Goal: Find contact information: Find contact information

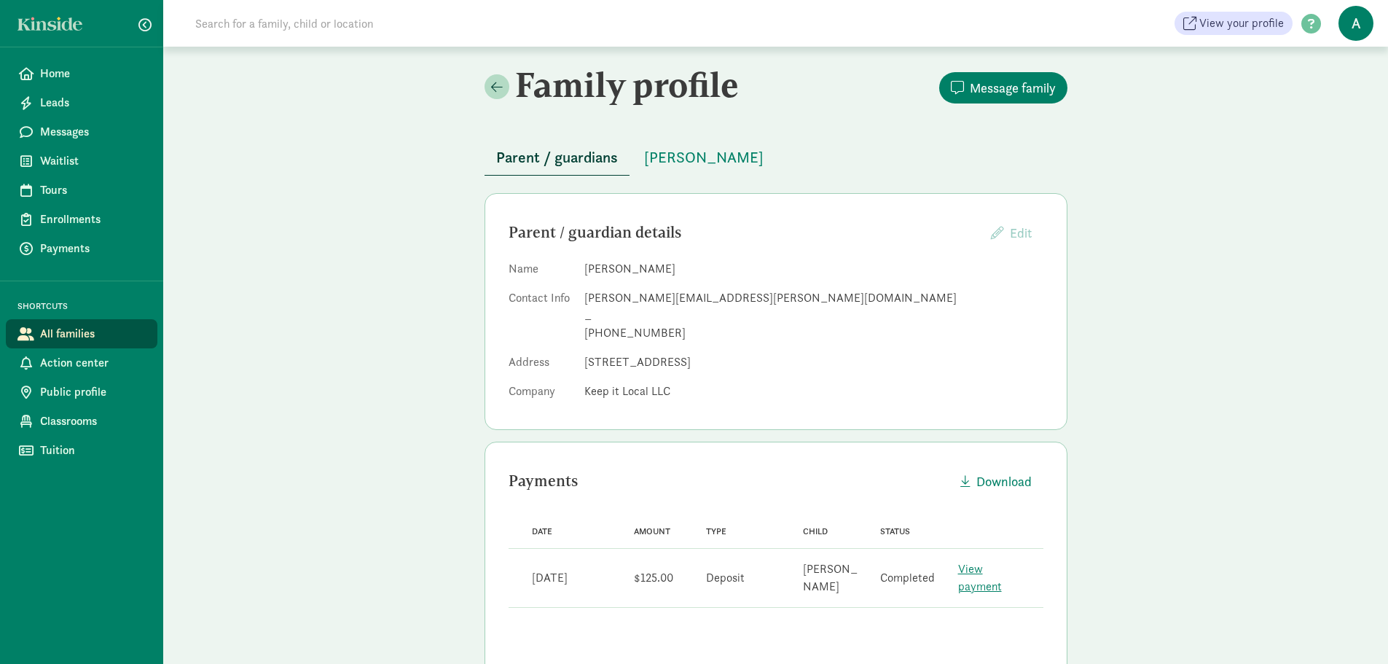
scroll to position [68, 0]
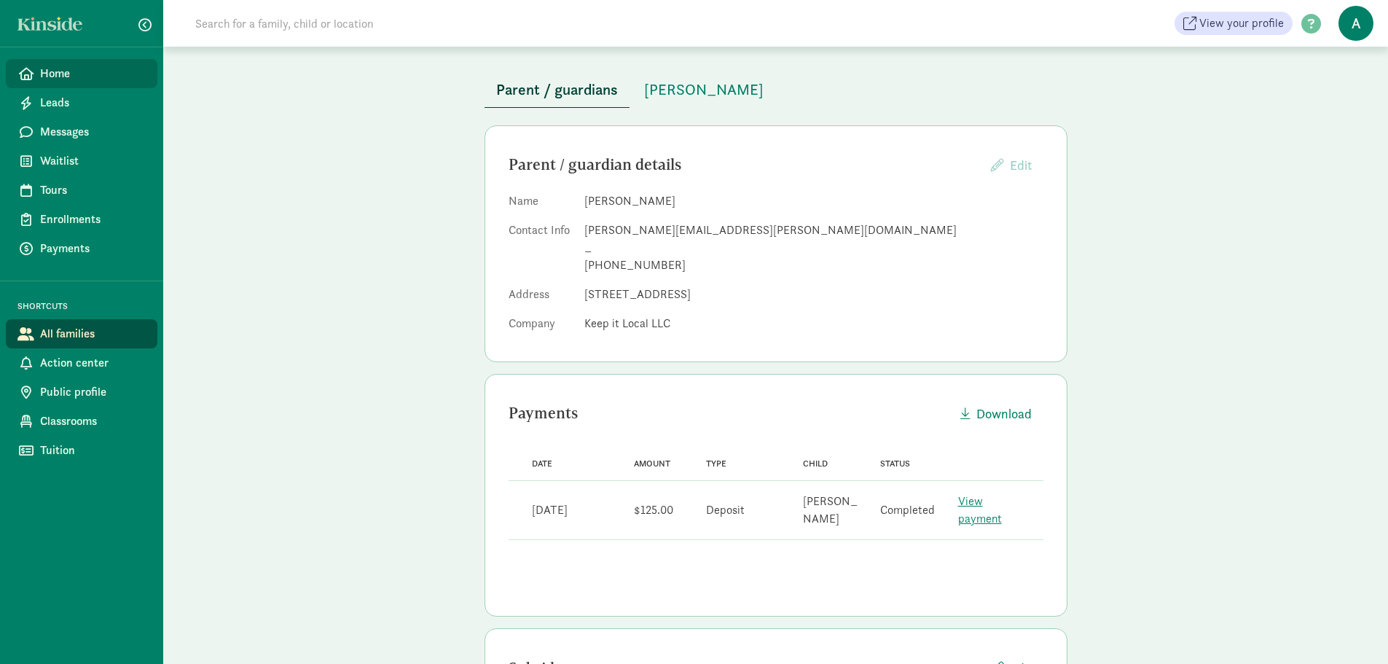
click at [87, 62] on link "Home" at bounding box center [82, 73] width 152 height 29
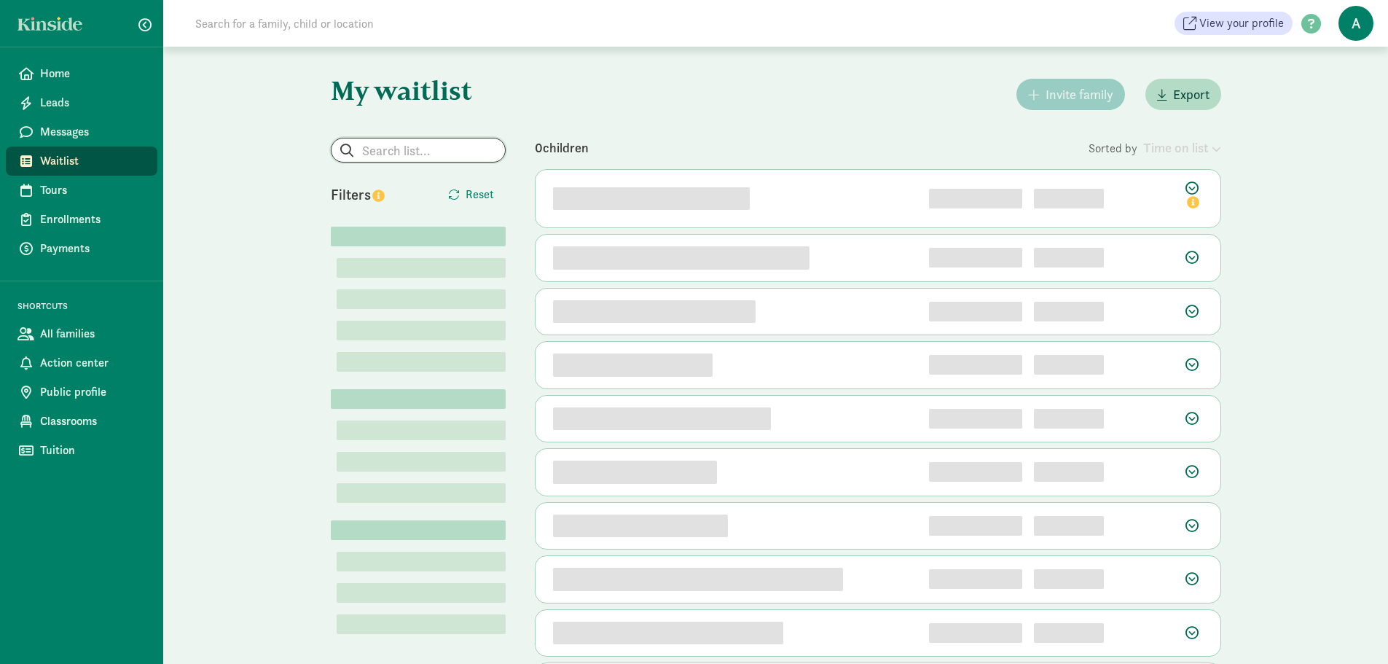
click at [397, 149] on input "search" at bounding box center [418, 149] width 173 height 23
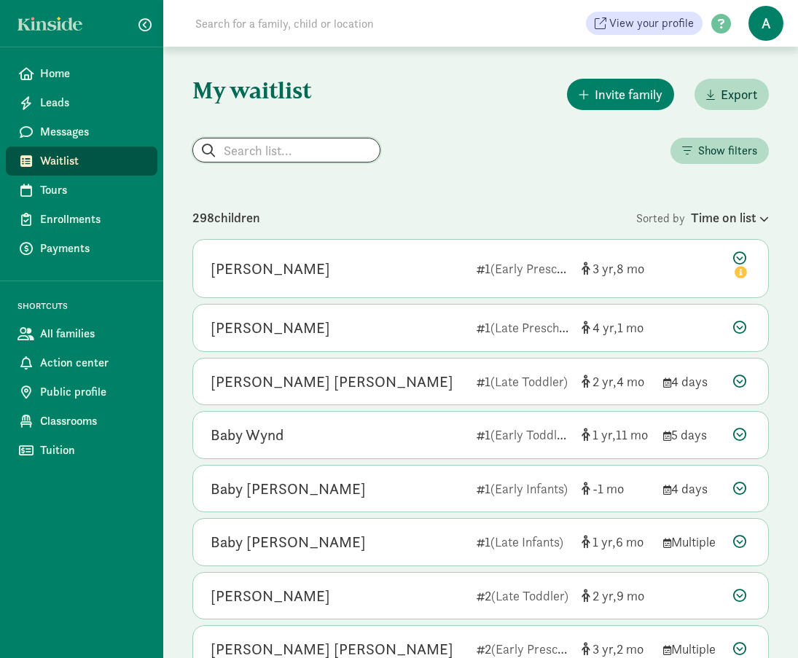
click at [242, 152] on input "search" at bounding box center [286, 149] width 187 height 23
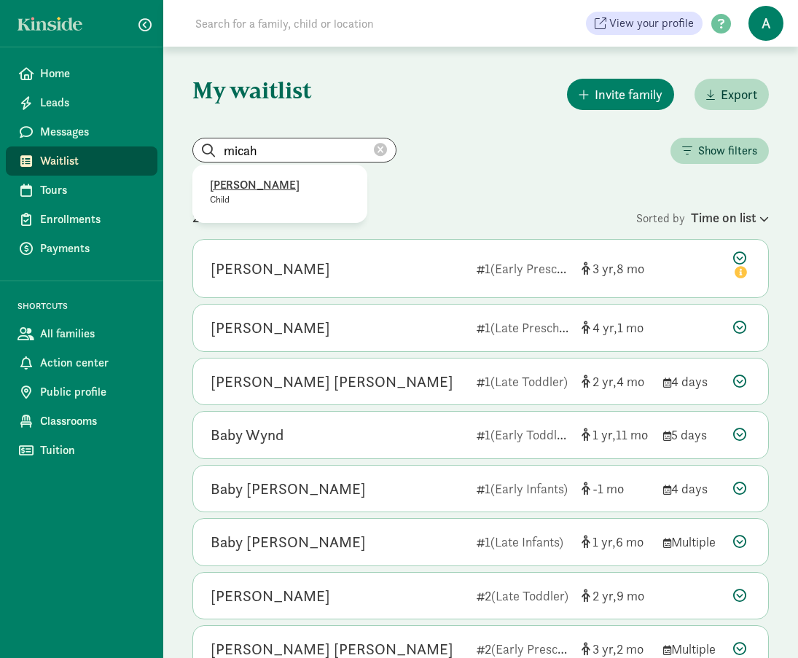
click at [242, 183] on p "[PERSON_NAME]" at bounding box center [280, 184] width 140 height 17
type input "[PERSON_NAME]"
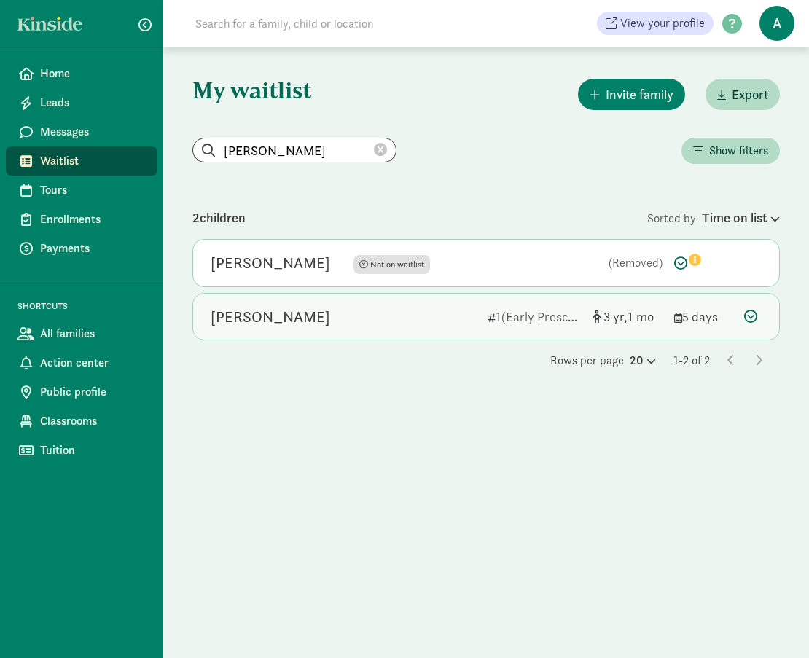
click at [316, 318] on div "[PERSON_NAME]" at bounding box center [343, 316] width 265 height 23
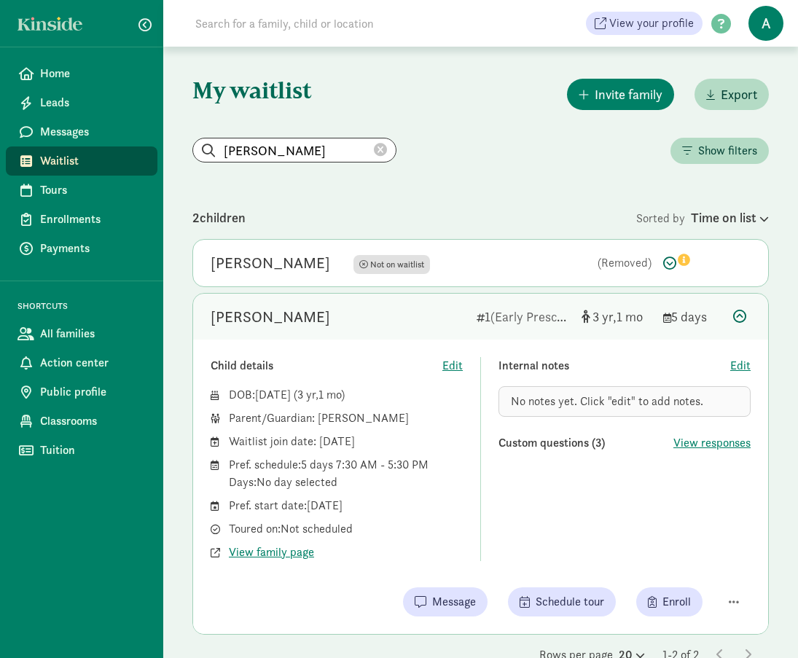
scroll to position [35, 0]
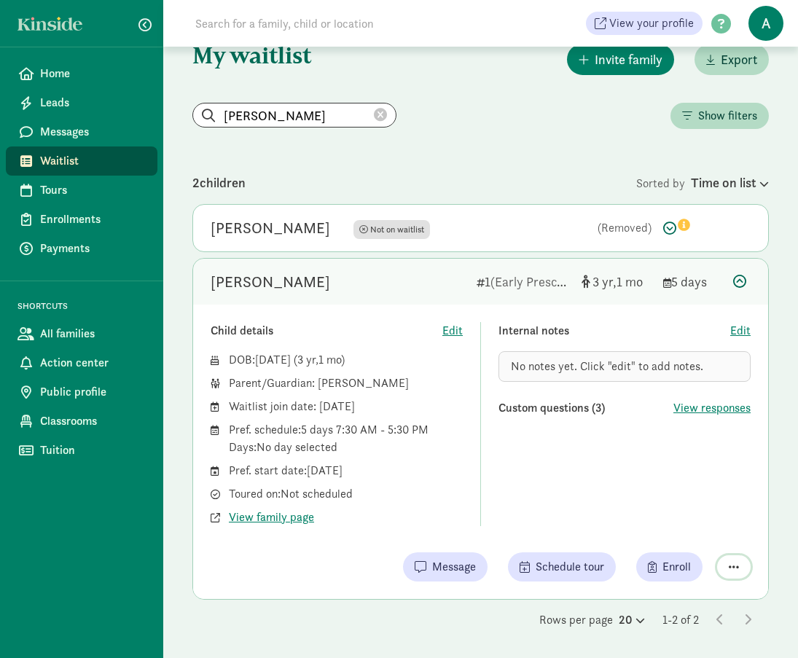
click at [739, 571] on button "button" at bounding box center [734, 566] width 34 height 23
click at [595, 491] on div "Internal notes Edit No notes yet. Click "edit" to add notes. Custom questions (…" at bounding box center [625, 424] width 252 height 204
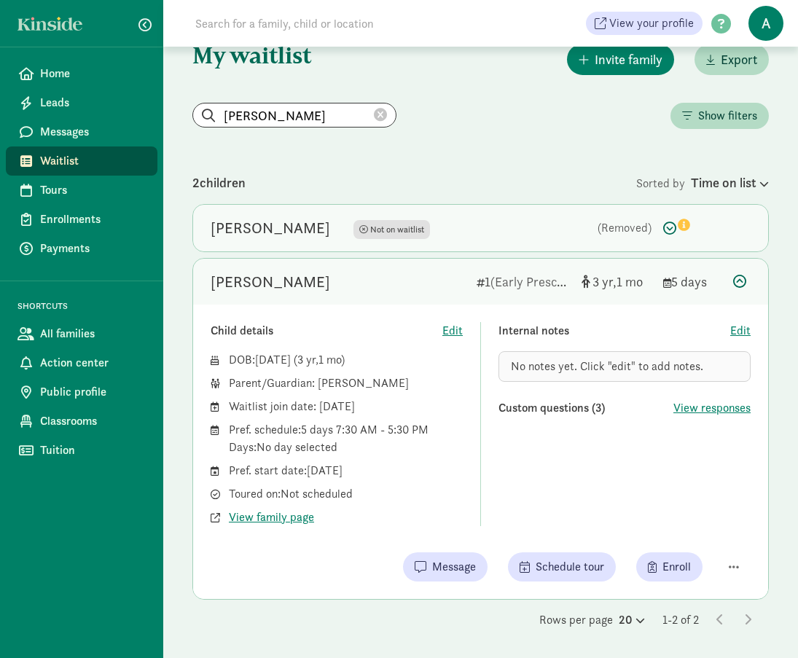
click at [666, 229] on icon at bounding box center [677, 225] width 28 height 17
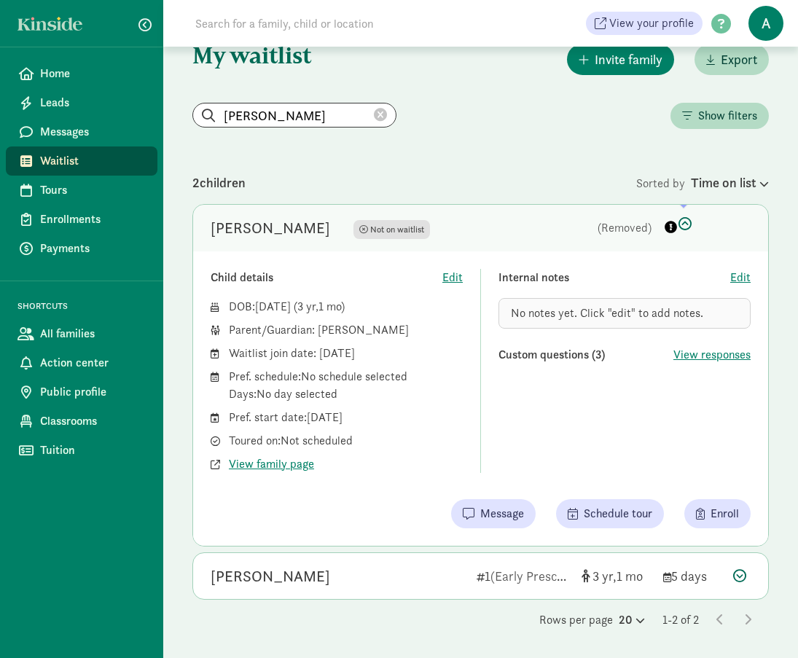
click at [681, 242] on div "Micah Bell Hentz Not on waitlist Not on waitlist (Removed)" at bounding box center [480, 228] width 575 height 47
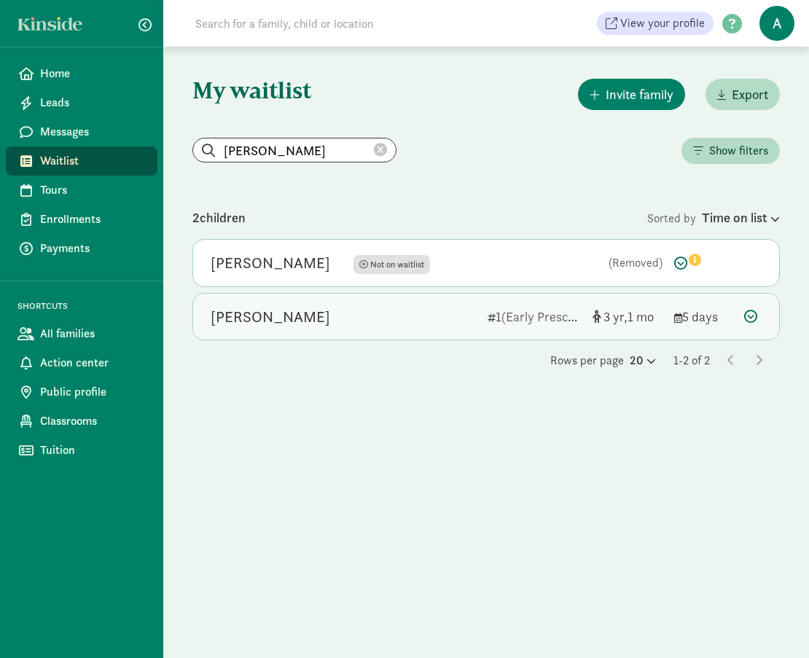
click at [321, 319] on div "[PERSON_NAME]" at bounding box center [343, 316] width 265 height 23
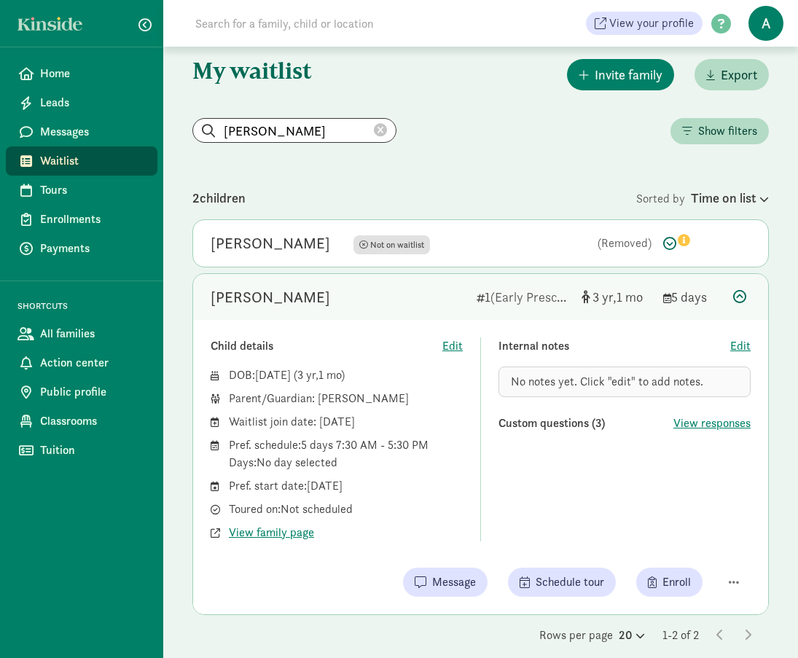
scroll to position [35, 0]
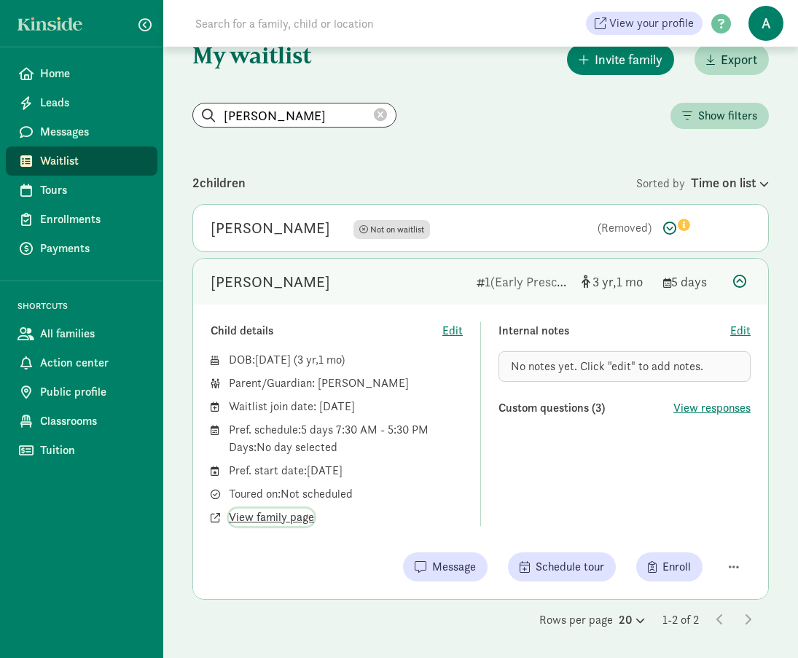
click at [272, 518] on span "View family page" at bounding box center [271, 517] width 85 height 17
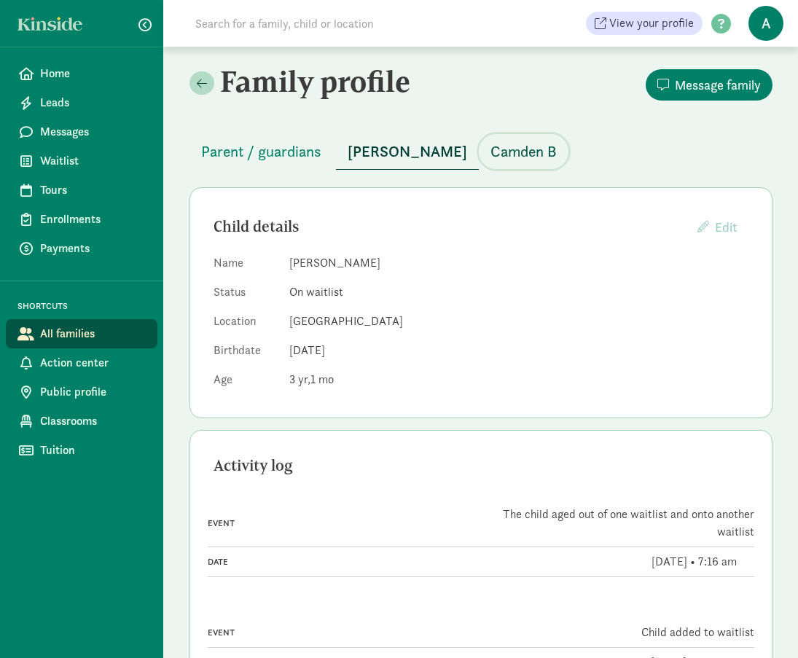
click at [491, 144] on span "Camden B" at bounding box center [524, 151] width 66 height 23
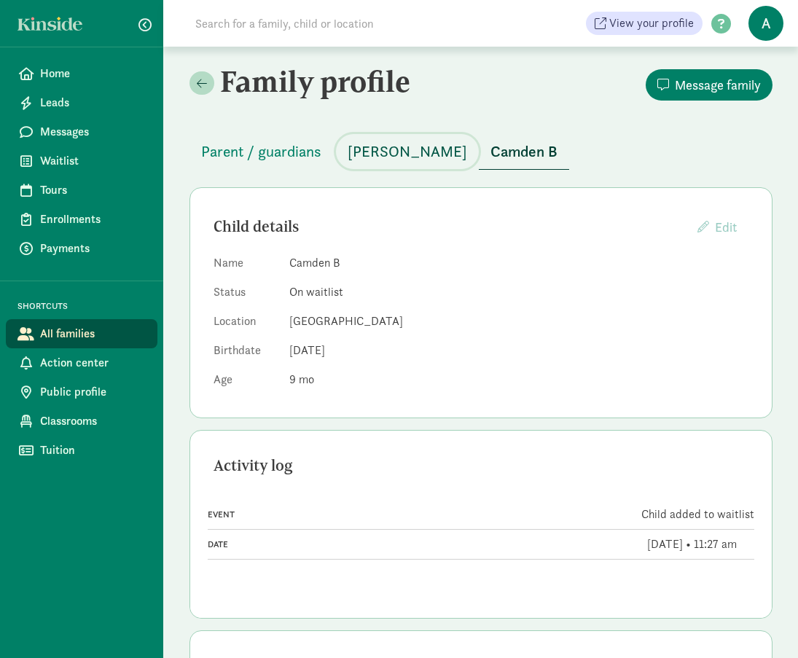
click at [365, 155] on span "Micah B" at bounding box center [408, 151] width 120 height 23
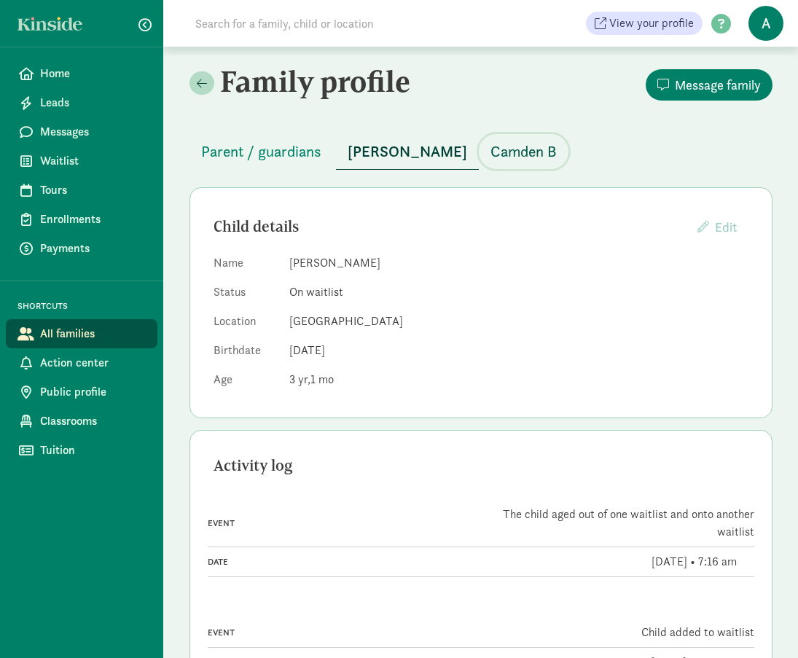
click at [491, 154] on span "Camden B" at bounding box center [524, 151] width 66 height 23
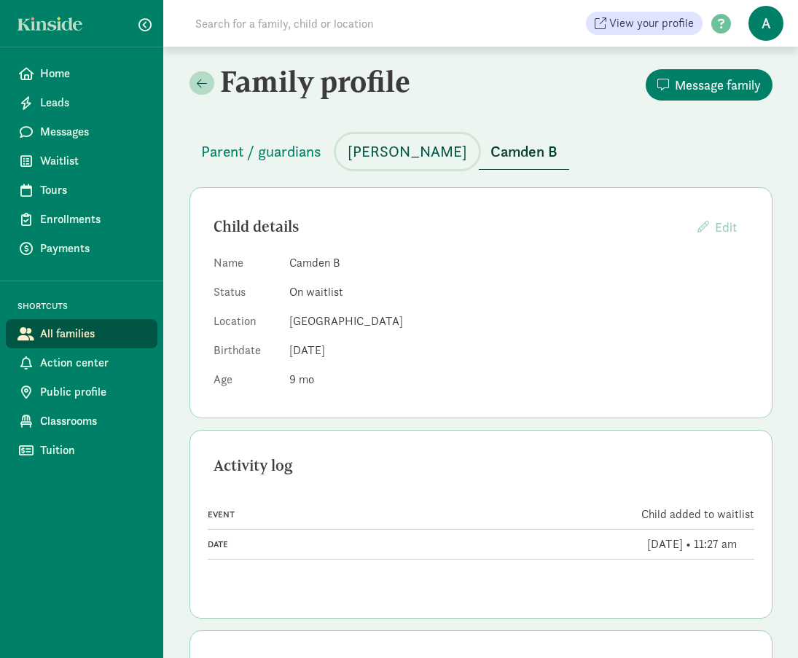
click at [356, 152] on span "[PERSON_NAME]" at bounding box center [408, 151] width 120 height 23
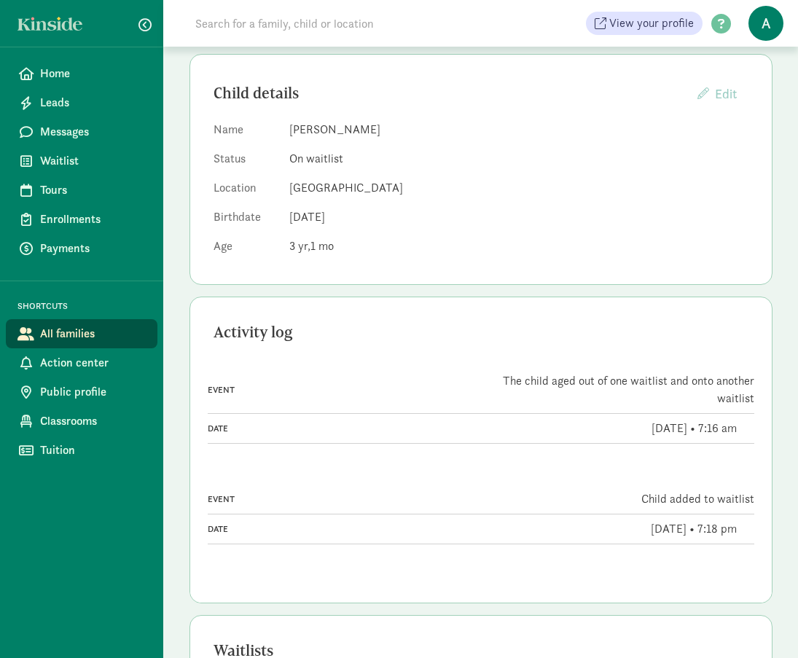
scroll to position [146, 0]
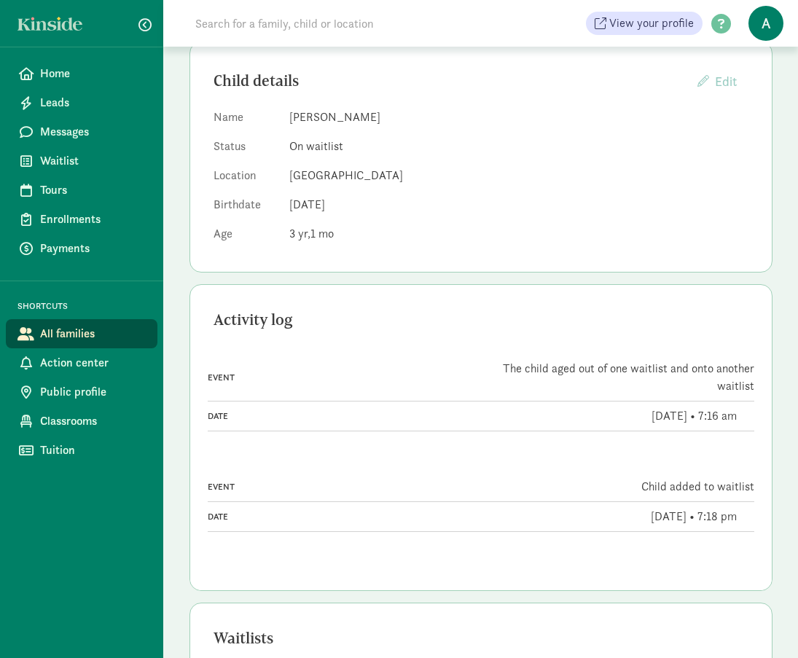
click at [343, 240] on dd "3 1" at bounding box center [518, 233] width 459 height 17
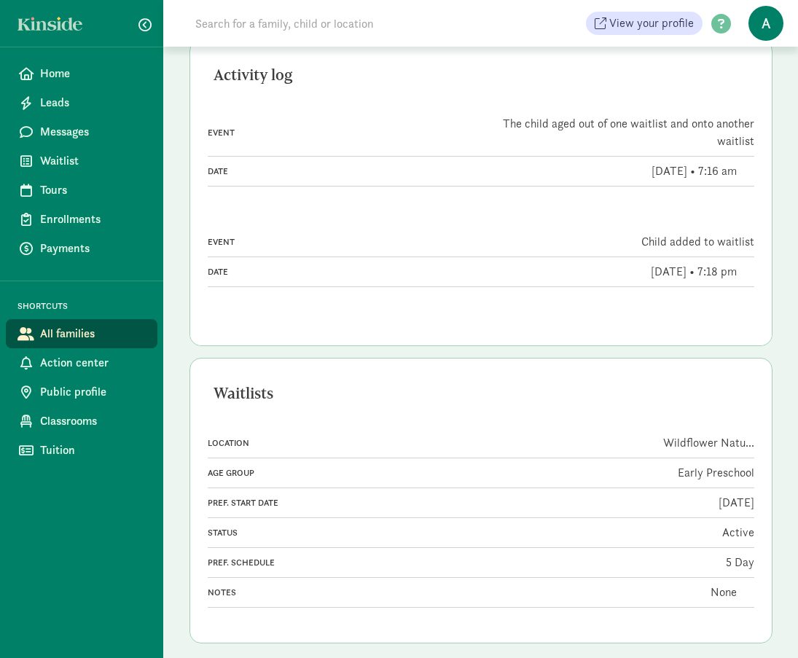
scroll to position [405, 0]
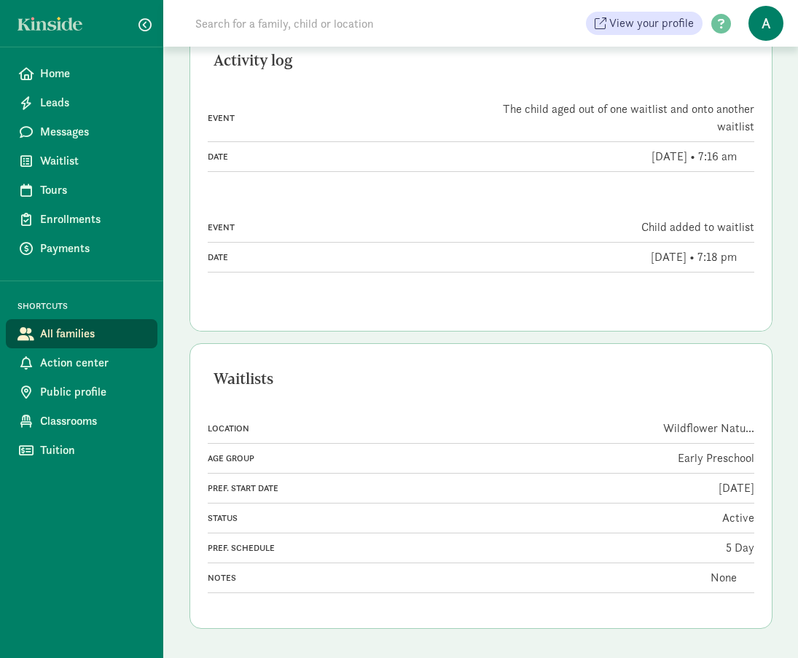
click at [368, 340] on div "Parent / guardians Micah B Camden B Child details Edit Providers cannot edit ch…" at bounding box center [481, 184] width 583 height 947
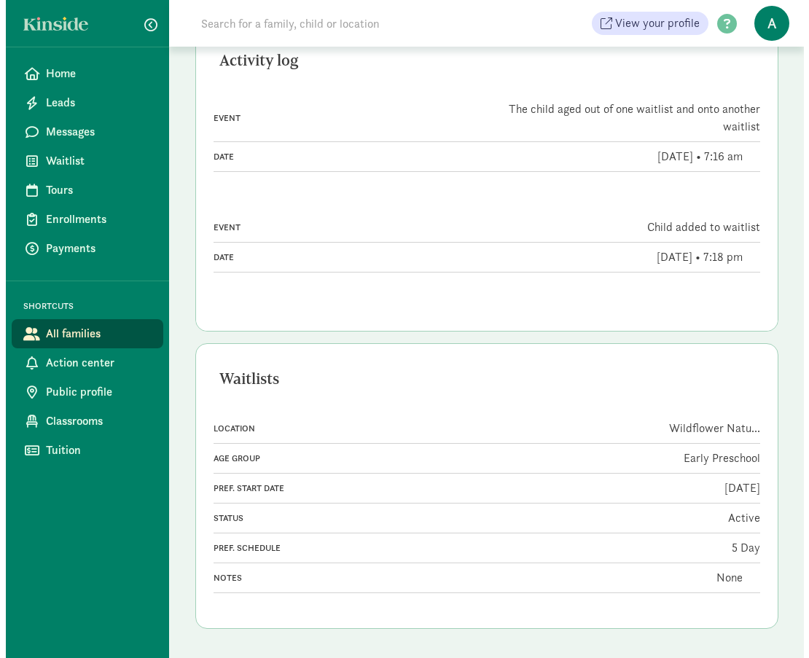
scroll to position [0, 0]
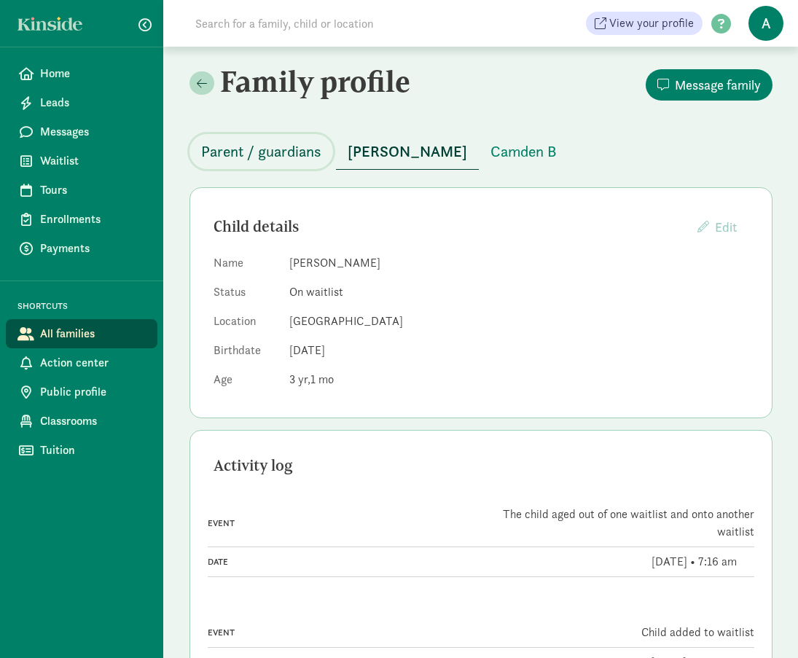
click at [276, 146] on span "Parent / guardians" at bounding box center [261, 151] width 120 height 23
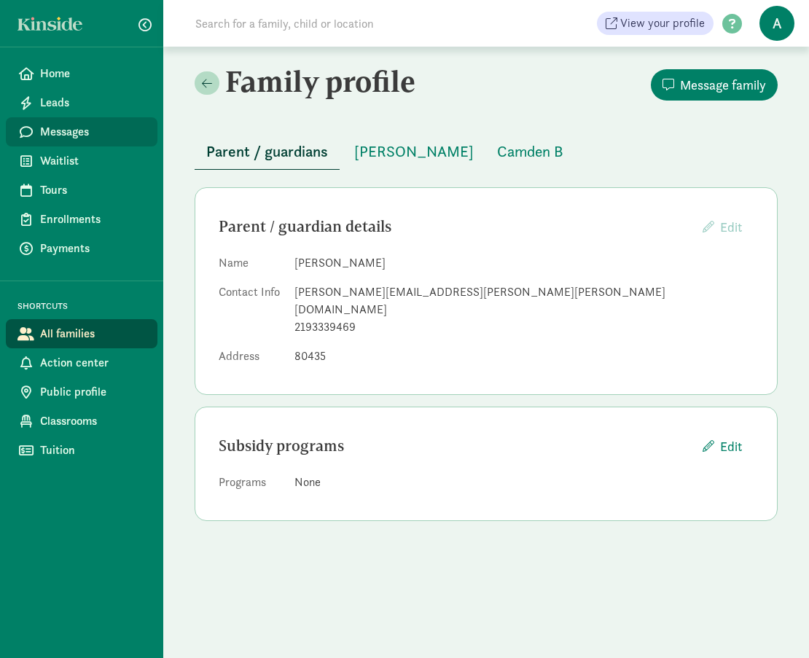
click at [90, 136] on span "Messages" at bounding box center [93, 131] width 106 height 17
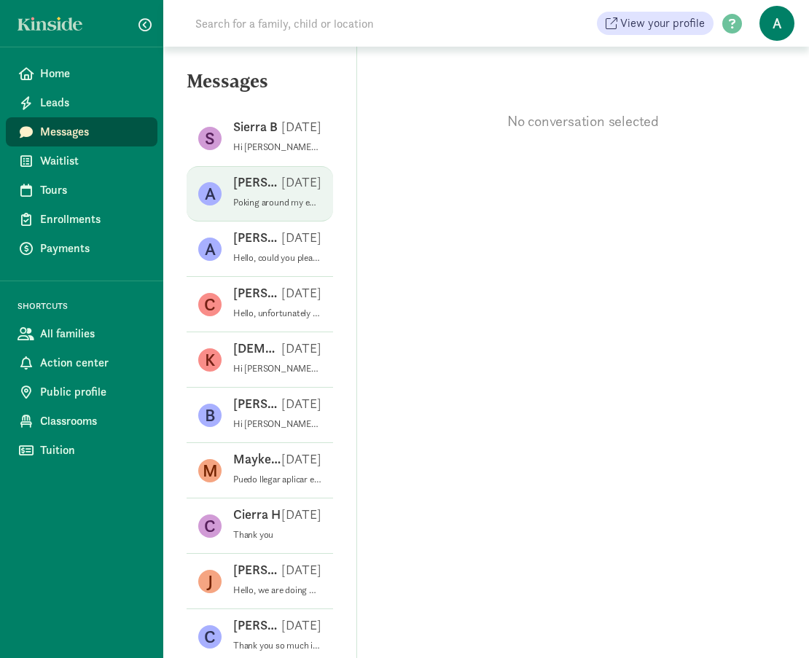
click at [263, 194] on div "Alexandra M Jul 26" at bounding box center [277, 184] width 88 height 23
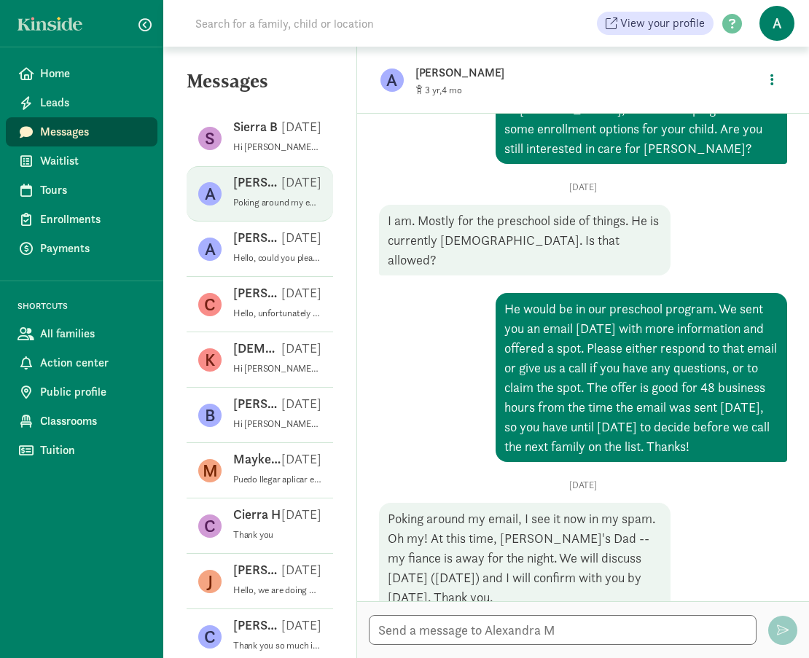
scroll to position [100, 0]
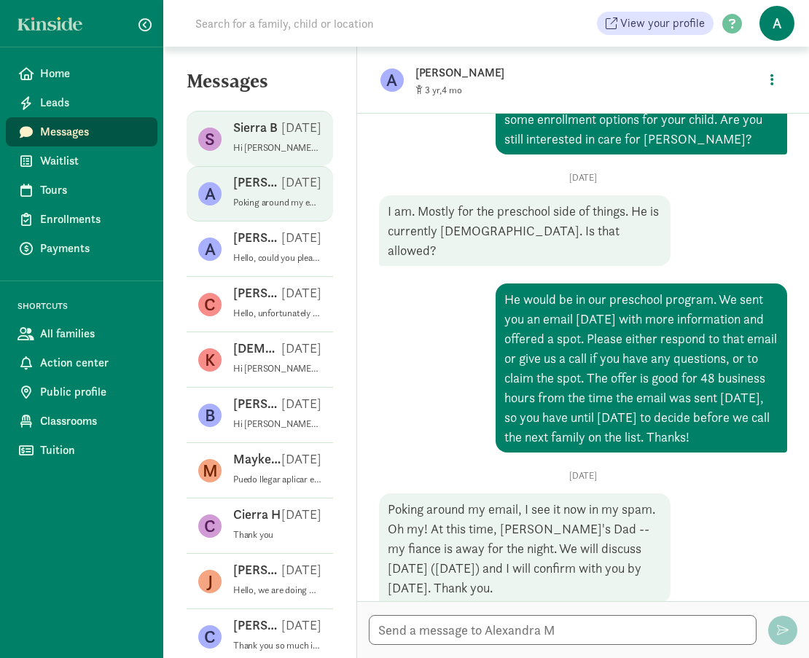
click at [257, 142] on p "Hi Sierra, Thank you for reaching out. We are in the process of determining any…" at bounding box center [277, 148] width 88 height 12
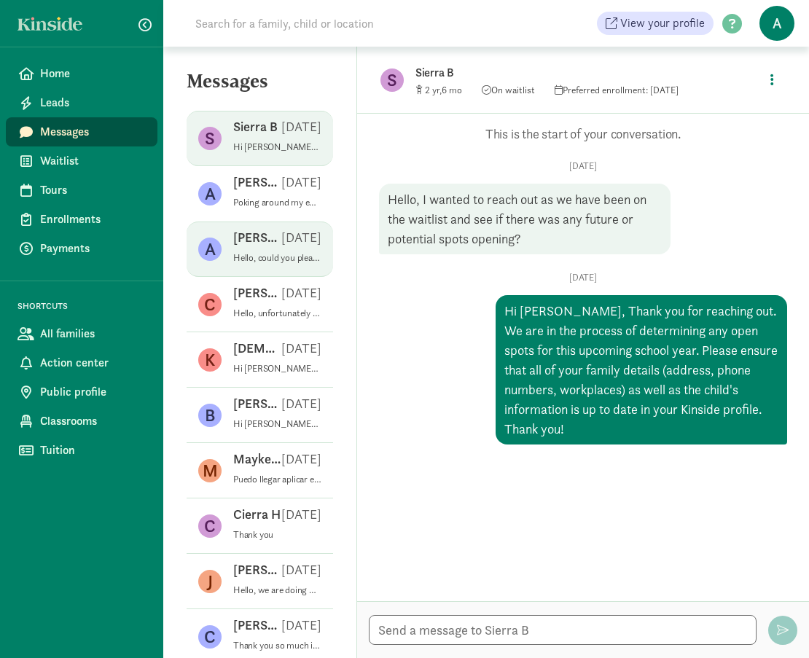
click at [264, 259] on p "Hello, could you please provide us with your address for our waitlist? This hel…" at bounding box center [277, 258] width 88 height 12
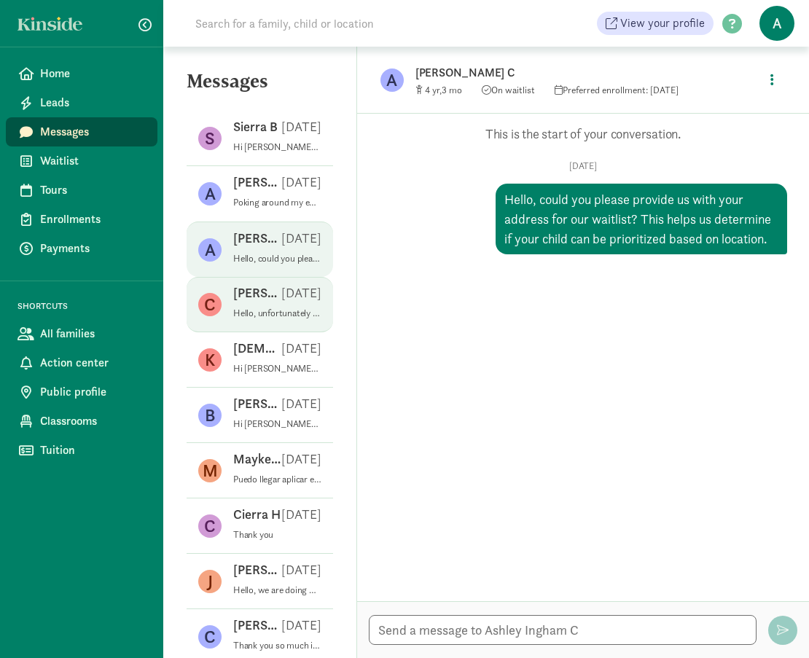
click at [263, 320] on span "Carlos S Jun 27 Hello, unfortunately we are not able to give an exact spot from…" at bounding box center [277, 304] width 88 height 41
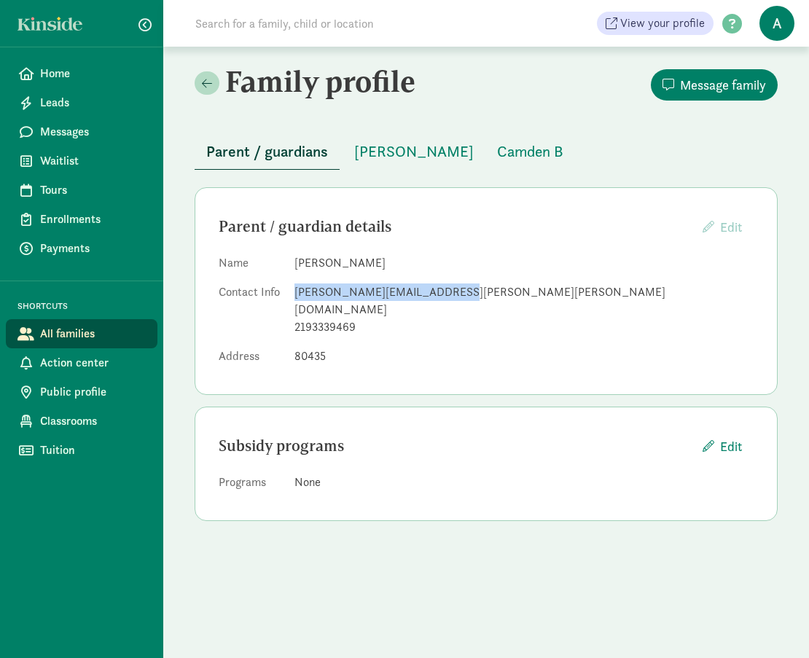
drag, startPoint x: 293, startPoint y: 292, endPoint x: 443, endPoint y: 292, distance: 150.1
click at [443, 292] on dl "Name [PERSON_NAME] Contact Info [PERSON_NAME][EMAIL_ADDRESS][PERSON_NAME][PERSO…" at bounding box center [486, 312] width 535 height 117
copy div "[PERSON_NAME][EMAIL_ADDRESS][PERSON_NAME][PERSON_NAME][DOMAIN_NAME]"
click at [428, 290] on div "[PERSON_NAME][EMAIL_ADDRESS][PERSON_NAME][PERSON_NAME][DOMAIN_NAME]" at bounding box center [523, 301] width 459 height 35
click at [204, 78] on span at bounding box center [207, 83] width 10 height 12
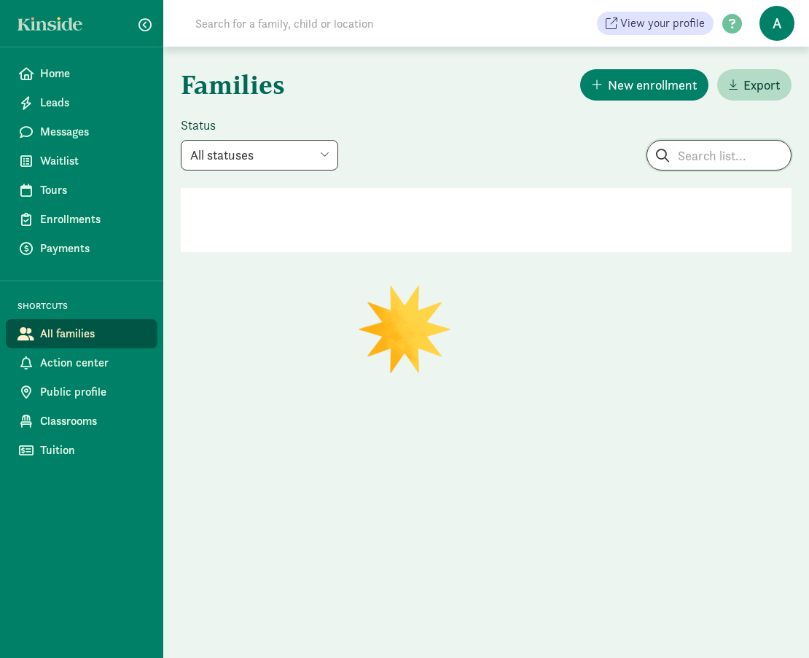
click at [708, 155] on input "search" at bounding box center [719, 155] width 144 height 29
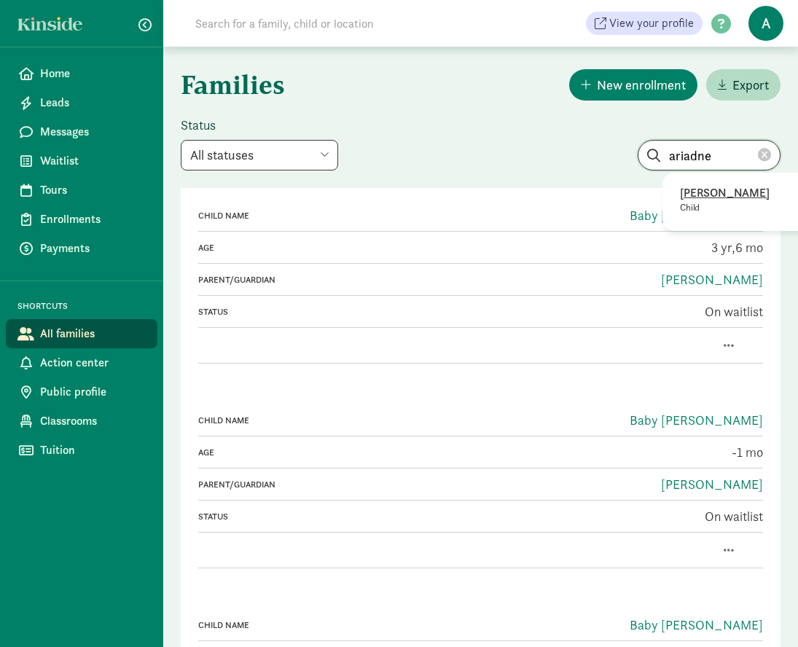
type input "ariadne"
click at [718, 212] on p "Child" at bounding box center [750, 208] width 140 height 12
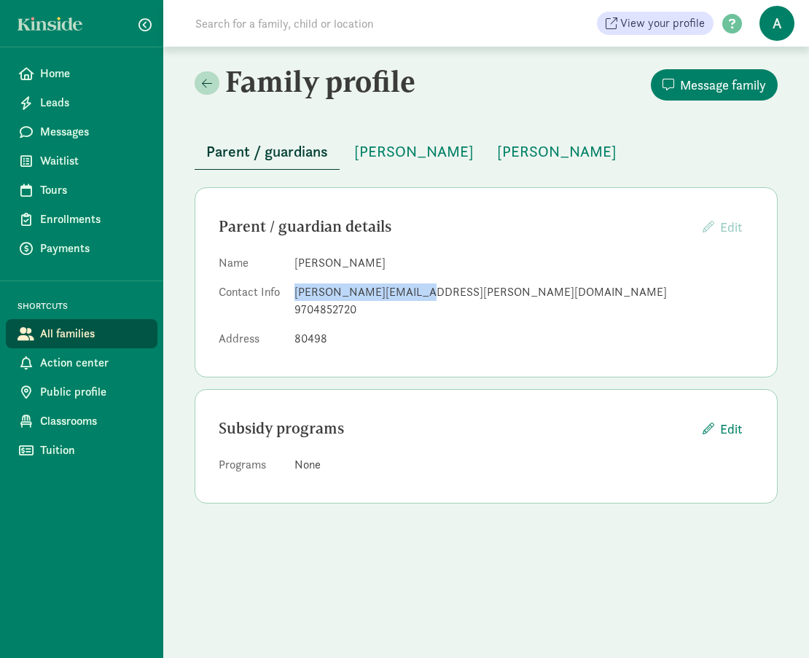
drag, startPoint x: 295, startPoint y: 292, endPoint x: 421, endPoint y: 297, distance: 126.2
click at [421, 297] on div "[PERSON_NAME][EMAIL_ADDRESS][PERSON_NAME][DOMAIN_NAME]" at bounding box center [523, 292] width 459 height 17
copy div "[PERSON_NAME][EMAIL_ADDRESS][PERSON_NAME][DOMAIN_NAME]"
click at [383, 156] on span "[PERSON_NAME]" at bounding box center [414, 151] width 120 height 23
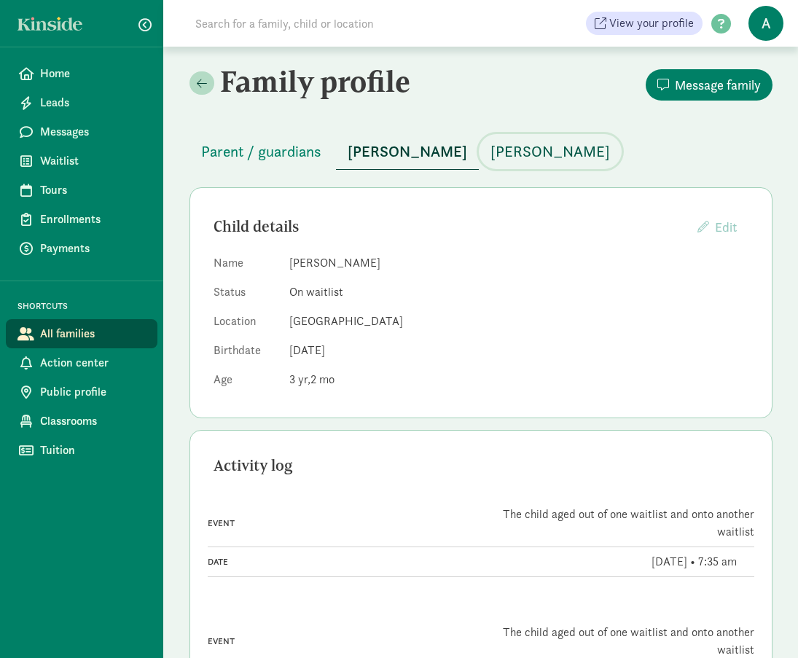
click at [524, 149] on span "[PERSON_NAME]" at bounding box center [551, 151] width 120 height 23
click at [416, 157] on span "[PERSON_NAME]" at bounding box center [408, 151] width 120 height 23
